Goal: Information Seeking & Learning: Learn about a topic

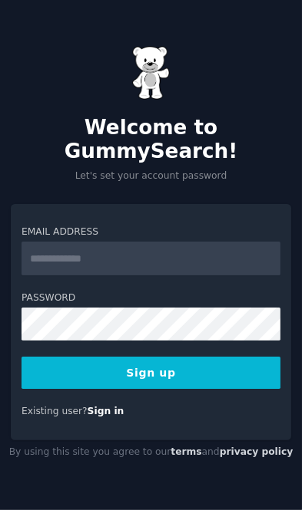
click at [186, 271] on input "Email Address" at bounding box center [150, 259] width 259 height 34
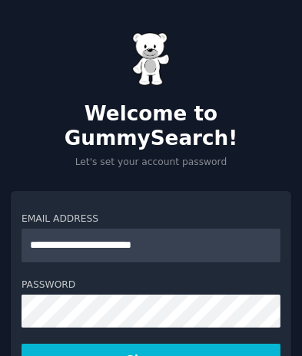
type input "**********"
click at [204, 279] on label "Password" at bounding box center [150, 286] width 259 height 14
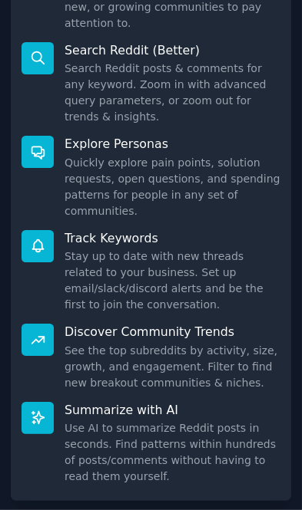
scroll to position [323, 0]
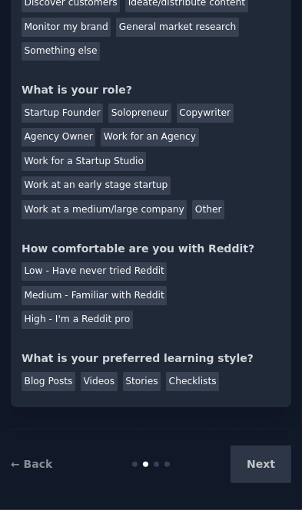
scroll to position [105, 0]
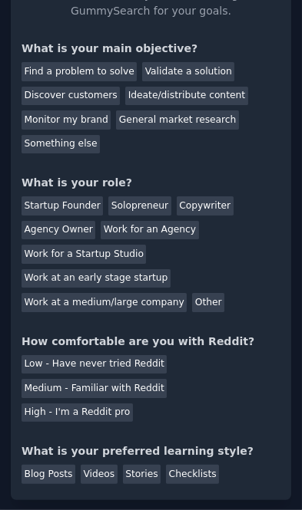
click at [95, 94] on div "Discover customers" at bounding box center [70, 96] width 98 height 19
click at [187, 74] on div "Validate a solution" at bounding box center [188, 71] width 92 height 19
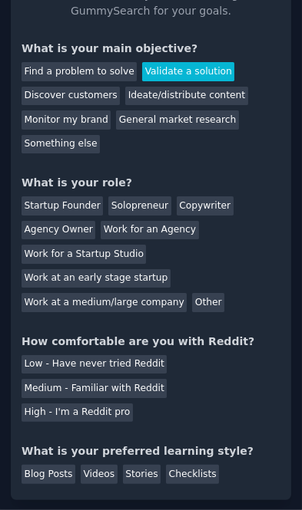
click at [83, 98] on div "Discover customers" at bounding box center [70, 96] width 98 height 19
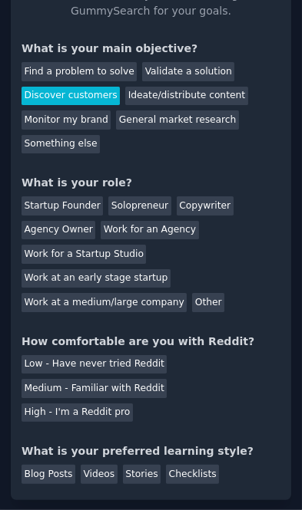
click at [70, 206] on div "Startup Founder" at bounding box center [61, 205] width 81 height 19
click at [118, 379] on div "Medium - Familiar with Reddit" at bounding box center [93, 388] width 145 height 19
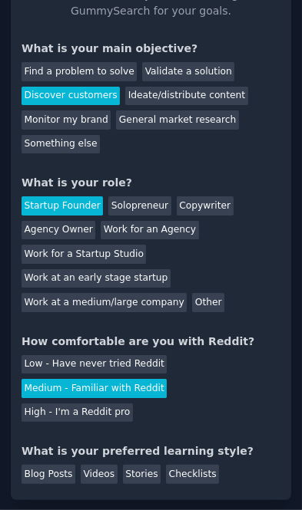
click at [138, 465] on div "Stories" at bounding box center [142, 474] width 38 height 19
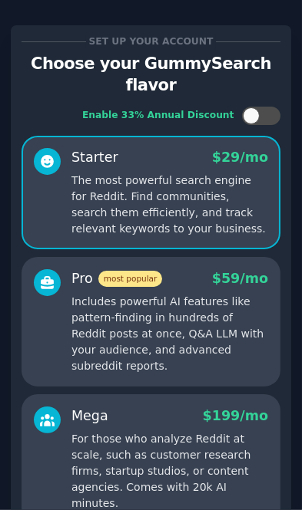
scroll to position [520, 0]
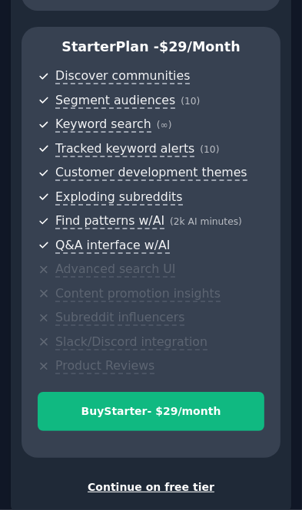
click at [182, 480] on div "Continue on free tier" at bounding box center [150, 488] width 259 height 16
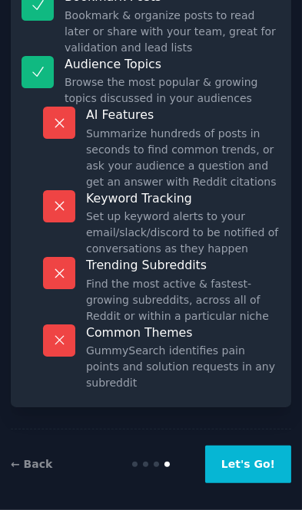
scroll to position [232, 0]
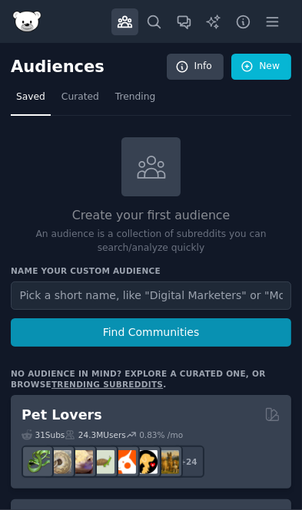
scroll to position [87, 0]
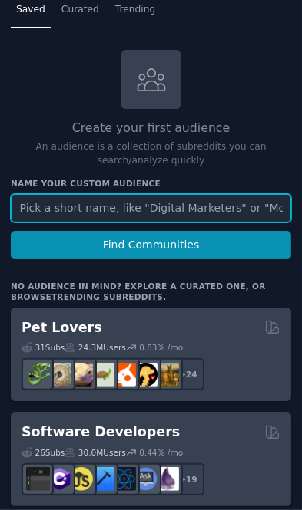
click at [206, 203] on input "text" at bounding box center [151, 208] width 280 height 28
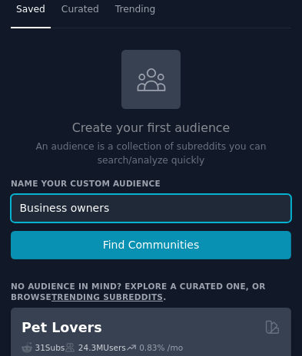
type input "Business owners"
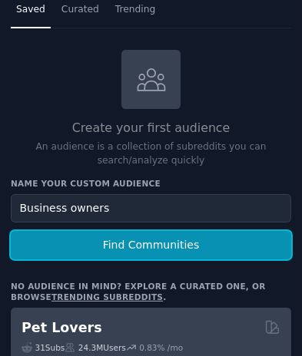
click at [241, 242] on button "Find Communities" at bounding box center [151, 245] width 280 height 28
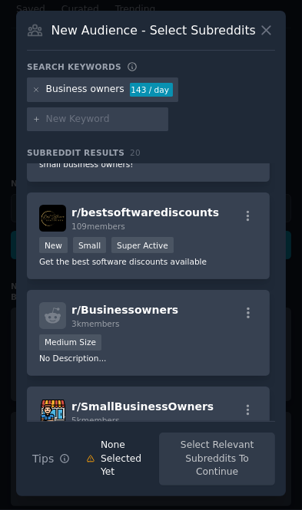
scroll to position [207, 0]
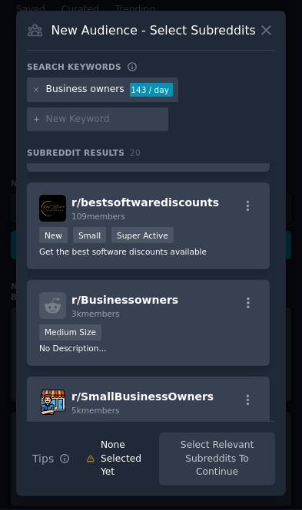
click at [193, 325] on div "Medium Size" at bounding box center [148, 334] width 218 height 19
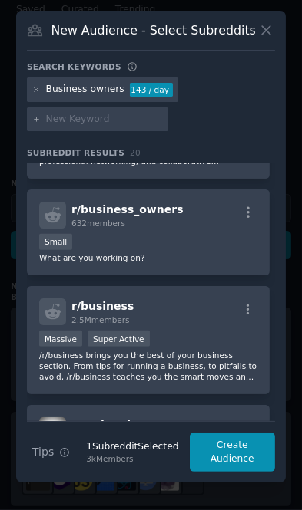
scroll to position [734, 0]
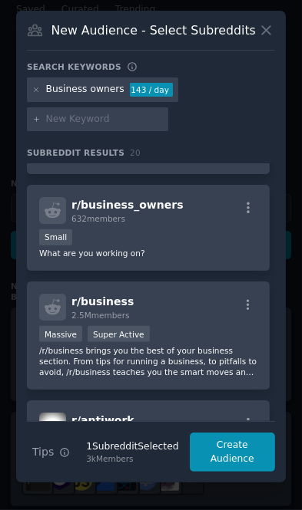
click at [212, 312] on div "r/ business 2.5M members" at bounding box center [148, 307] width 218 height 27
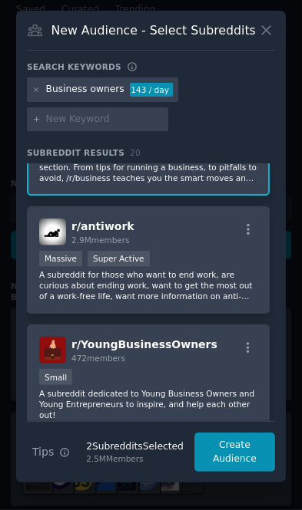
scroll to position [927, 0]
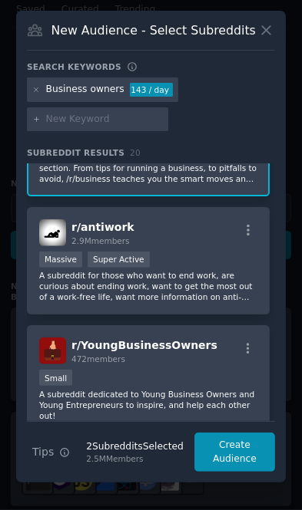
click at [216, 278] on p "A subreddit for those who want to end work, are curious about ending work, want…" at bounding box center [148, 286] width 218 height 32
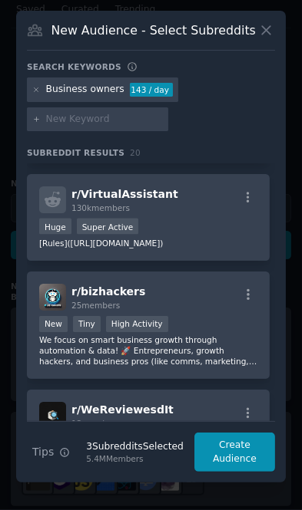
scroll to position [1316, 0]
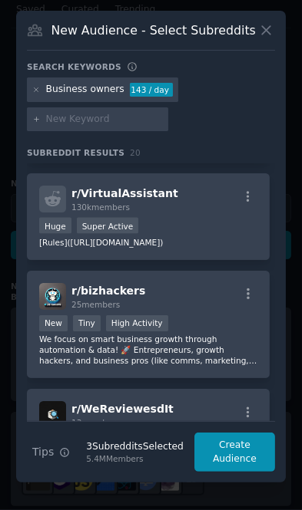
click at [219, 334] on p "We focus on smart business growth through automation & data! 🚀 Entrepreneurs, g…" at bounding box center [148, 350] width 218 height 32
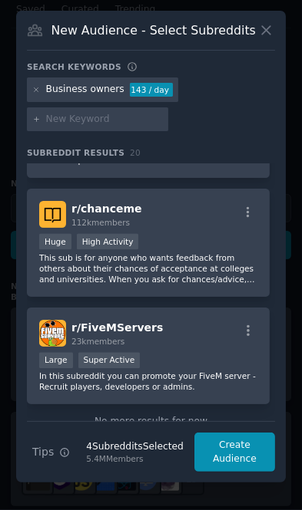
scroll to position [1941, 0]
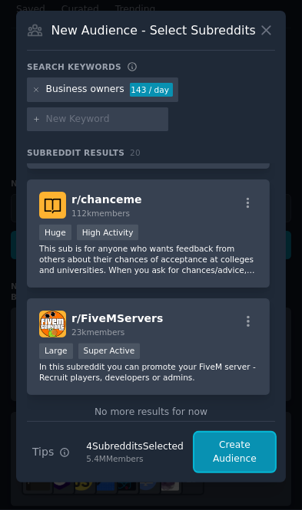
click at [244, 460] on button "Create Audience" at bounding box center [234, 452] width 81 height 39
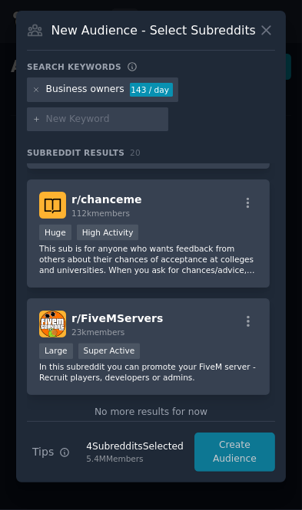
scroll to position [0, 0]
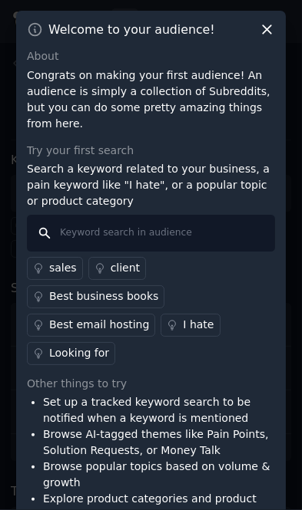
click at [206, 218] on input "text" at bounding box center [151, 233] width 248 height 37
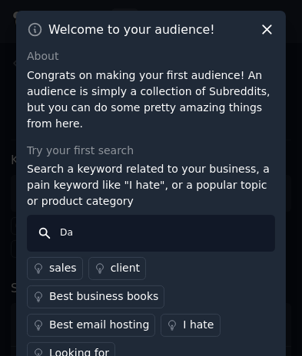
type input "D"
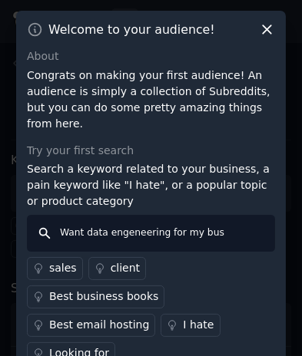
type input "Want data engeneering for my business"
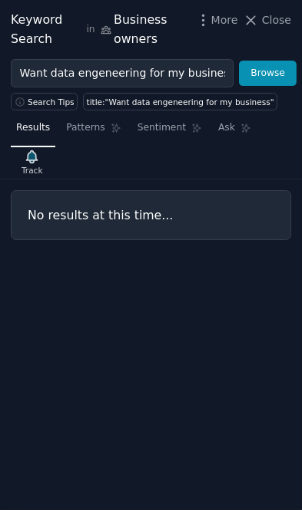
click at [80, 124] on span "Patterns" at bounding box center [85, 128] width 38 height 14
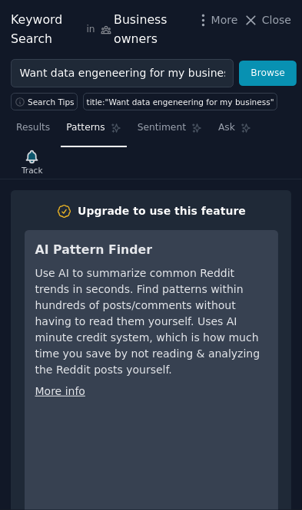
click at [150, 130] on span "Sentiment" at bounding box center [161, 128] width 48 height 14
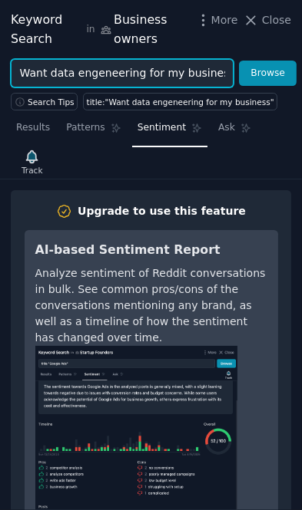
click at [216, 69] on input "Want data engeneering for my business" at bounding box center [122, 73] width 223 height 28
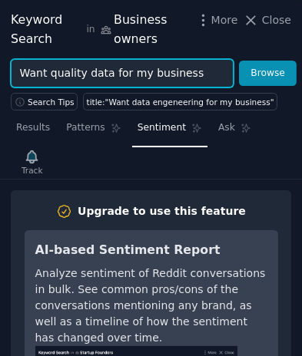
click at [239, 61] on button "Browse" at bounding box center [268, 74] width 58 height 26
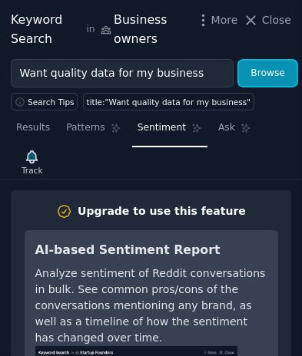
click at [284, 74] on button "Browse" at bounding box center [268, 74] width 58 height 26
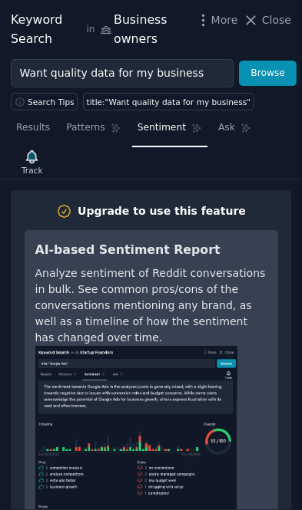
click at [23, 128] on span "Results" at bounding box center [33, 128] width 34 height 14
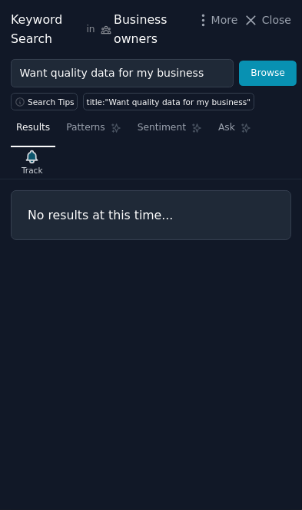
click at [25, 99] on button "Search Tips" at bounding box center [44, 102] width 67 height 18
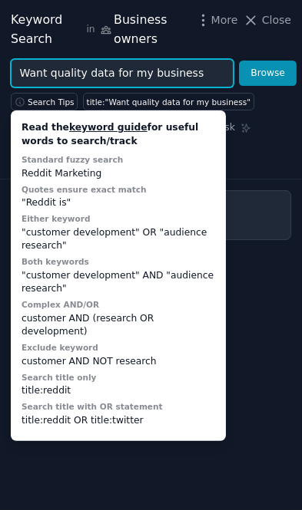
click at [218, 72] on input "Want quality data for my business" at bounding box center [122, 73] width 223 height 28
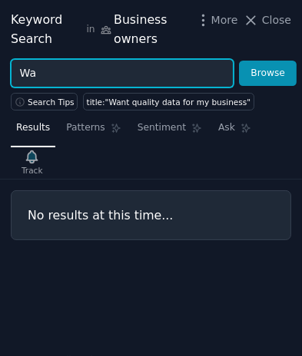
type input "W"
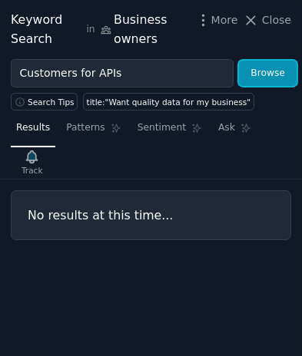
click at [271, 74] on button "Browse" at bounding box center [268, 74] width 58 height 26
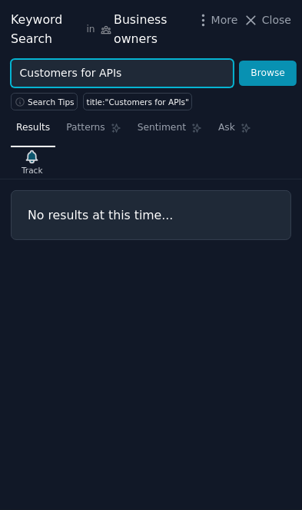
click at [189, 74] on input "Customers for APIs" at bounding box center [122, 73] width 223 height 28
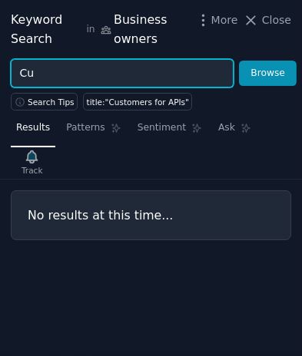
type input "C"
click at [239, 61] on button "Browse" at bounding box center [268, 74] width 58 height 26
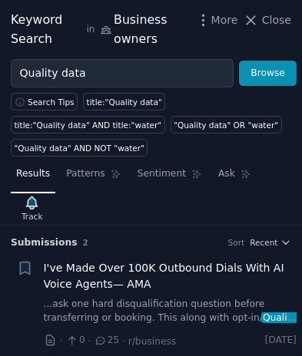
click at [87, 298] on link "...ask one hard disqualification question before transferring or booking. This …" at bounding box center [170, 311] width 253 height 27
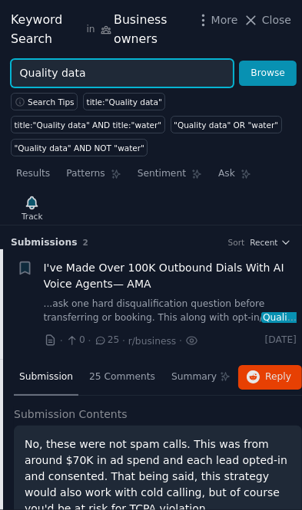
click at [92, 71] on input "Quality data" at bounding box center [122, 73] width 223 height 28
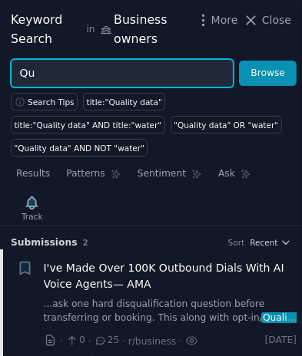
type input "Q"
click at [239, 61] on button "Browse" at bounding box center [268, 74] width 58 height 26
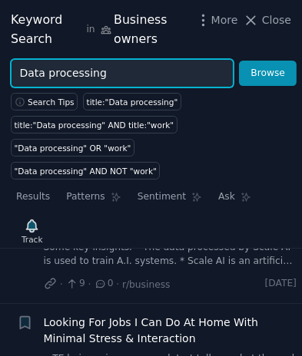
scroll to position [71, 0]
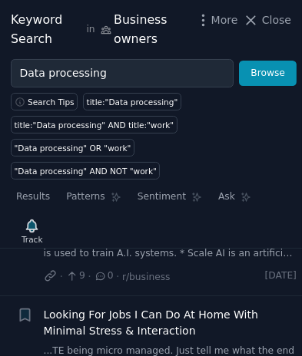
click at [83, 345] on link "...TE being micro managed. Just tell me what the end result is, and let me get …" at bounding box center [170, 358] width 253 height 27
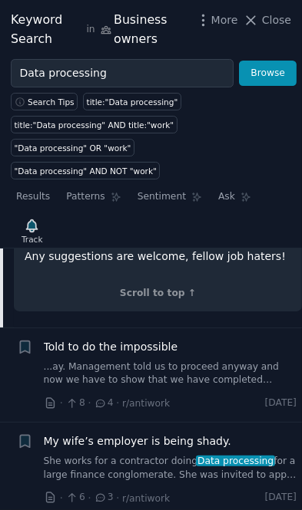
scroll to position [747, 0]
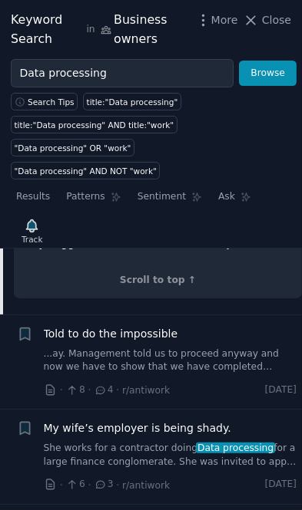
click at [76, 442] on link "She works for a contractor doing Data processing for a large finance conglomera…" at bounding box center [170, 455] width 253 height 27
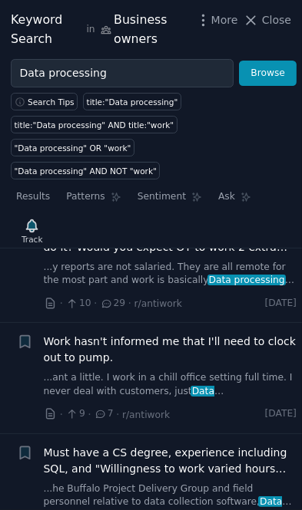
scroll to position [1207, 0]
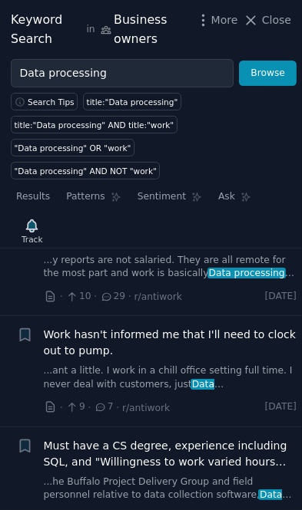
click at [122, 476] on link "...he Buffalo Project Delivery Group and field personnel relative to data colle…" at bounding box center [170, 489] width 253 height 27
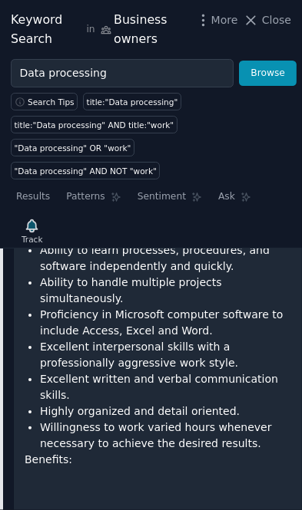
scroll to position [1671, 0]
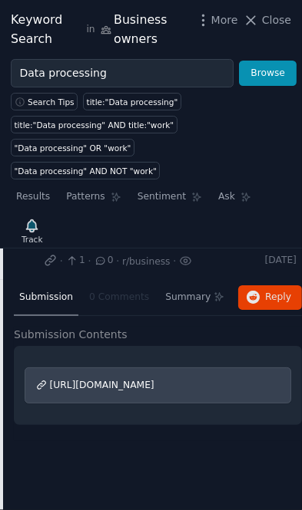
scroll to position [842, 0]
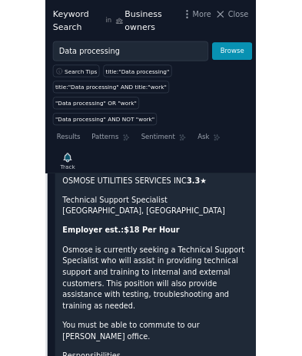
scroll to position [1671, 0]
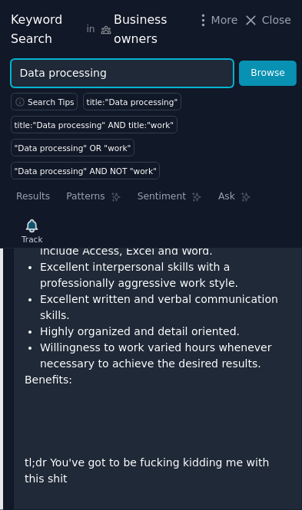
click at [155, 73] on input "Data processing" at bounding box center [122, 73] width 223 height 28
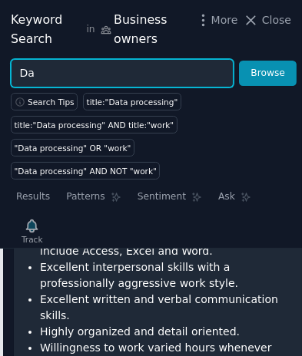
type input "D"
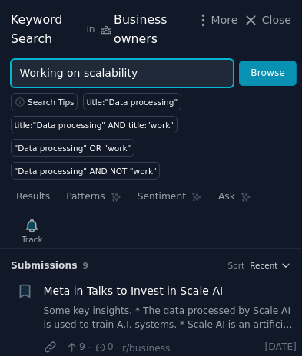
click at [239, 61] on button "Browse" at bounding box center [268, 74] width 58 height 26
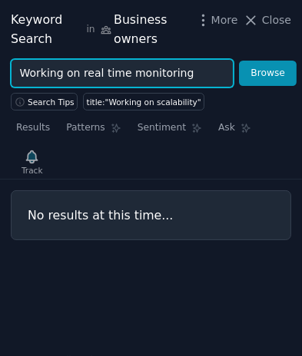
click at [239, 61] on button "Browse" at bounding box center [268, 74] width 58 height 26
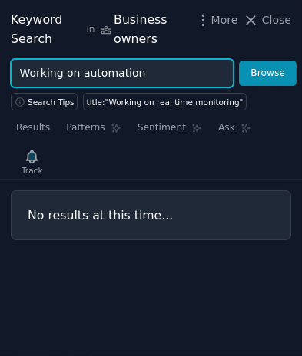
click at [239, 61] on button "Browse" at bounding box center [268, 74] width 58 height 26
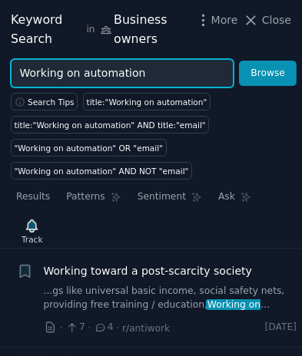
scroll to position [0, 0]
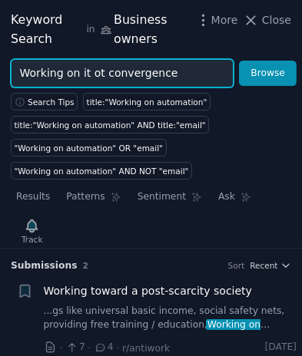
click at [239, 61] on button "Browse" at bounding box center [268, 74] width 58 height 26
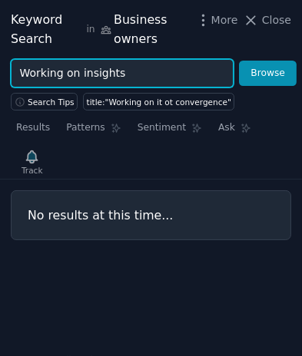
click at [239, 61] on button "Browse" at bounding box center [268, 74] width 58 height 26
type input "W"
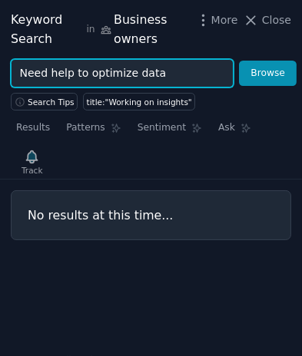
click at [239, 61] on button "Browse" at bounding box center [268, 74] width 58 height 26
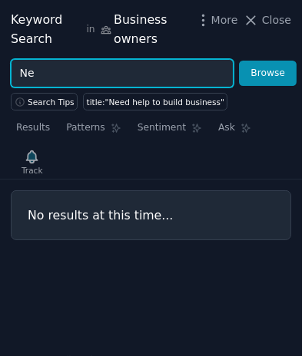
type input "N"
click at [239, 61] on button "Browse" at bounding box center [268, 74] width 58 height 26
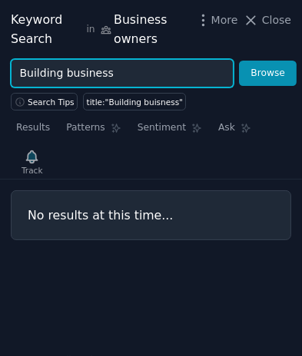
type input "Building business"
click at [239, 61] on button "Browse" at bounding box center [268, 74] width 58 height 26
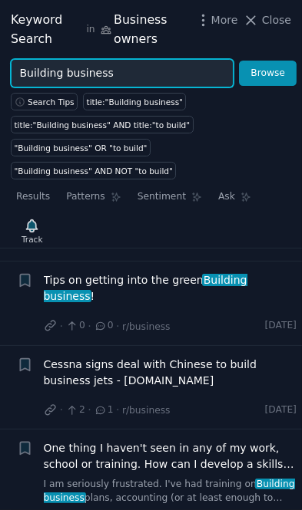
scroll to position [3481, 0]
